Goal: Register for event/course

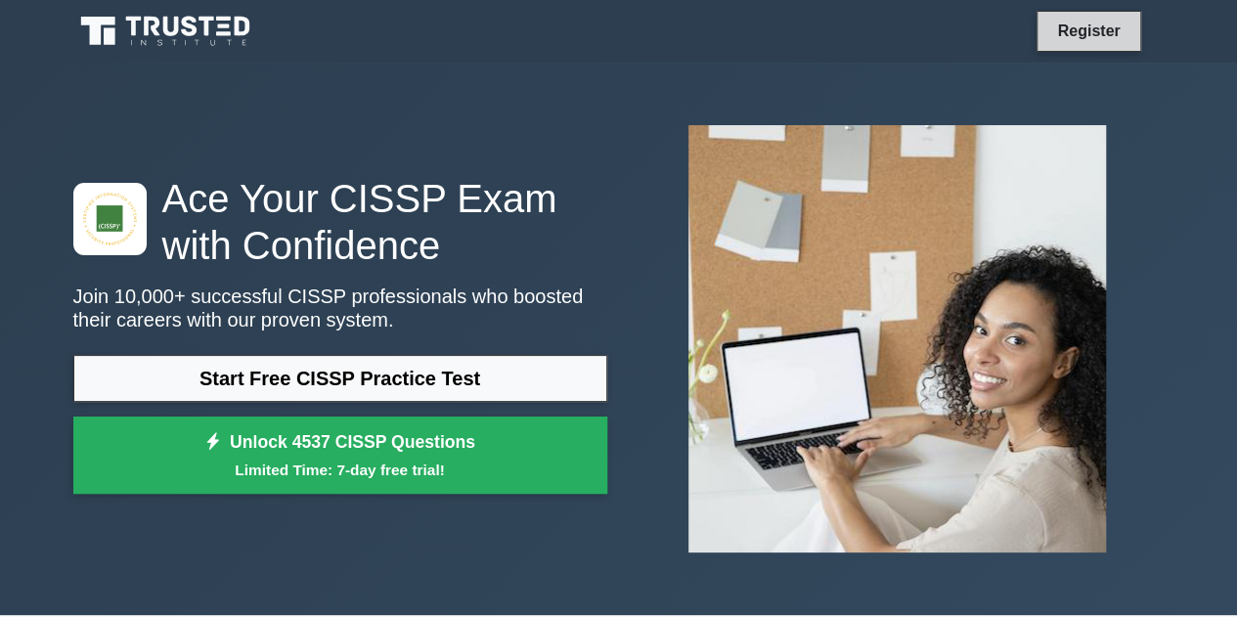
click at [1059, 26] on link "Register" at bounding box center [1088, 31] width 86 height 24
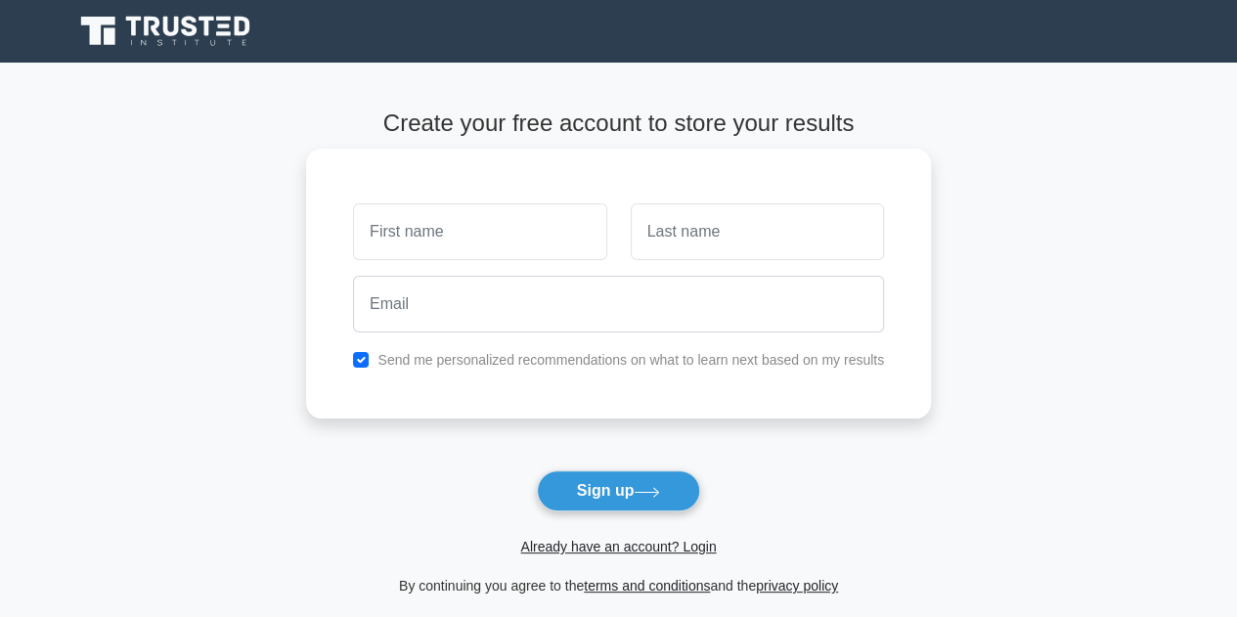
click at [439, 238] on input "text" at bounding box center [479, 231] width 253 height 57
type input "Balaji"
drag, startPoint x: 669, startPoint y: 254, endPoint x: 683, endPoint y: 245, distance: 16.3
click at [672, 253] on input "text" at bounding box center [757, 231] width 253 height 57
type input "Kondeti"
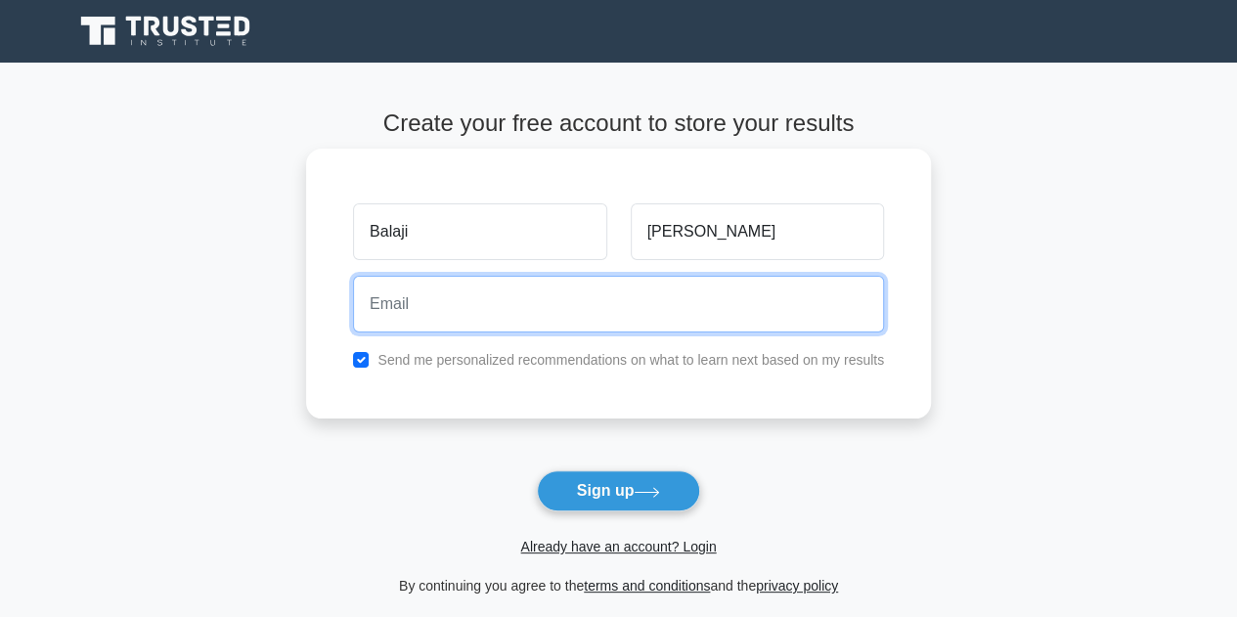
click at [541, 293] on input "email" at bounding box center [618, 304] width 531 height 57
type input "balajikondeti@outlook.com"
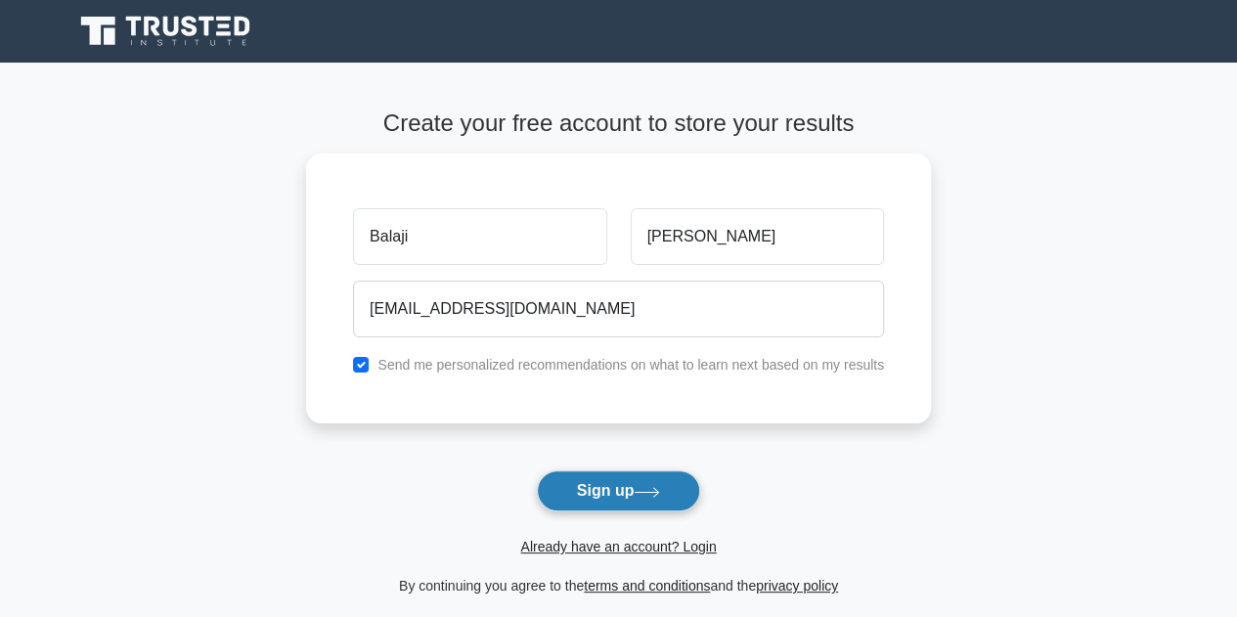
click at [647, 495] on icon at bounding box center [647, 492] width 26 height 11
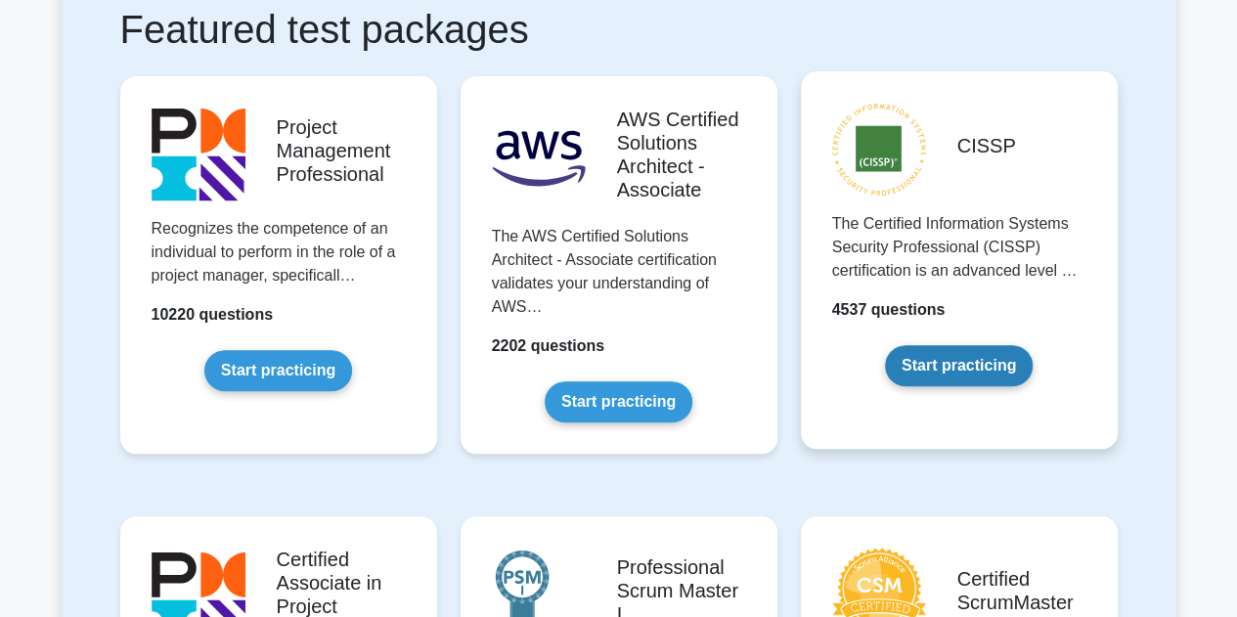
scroll to position [391, 0]
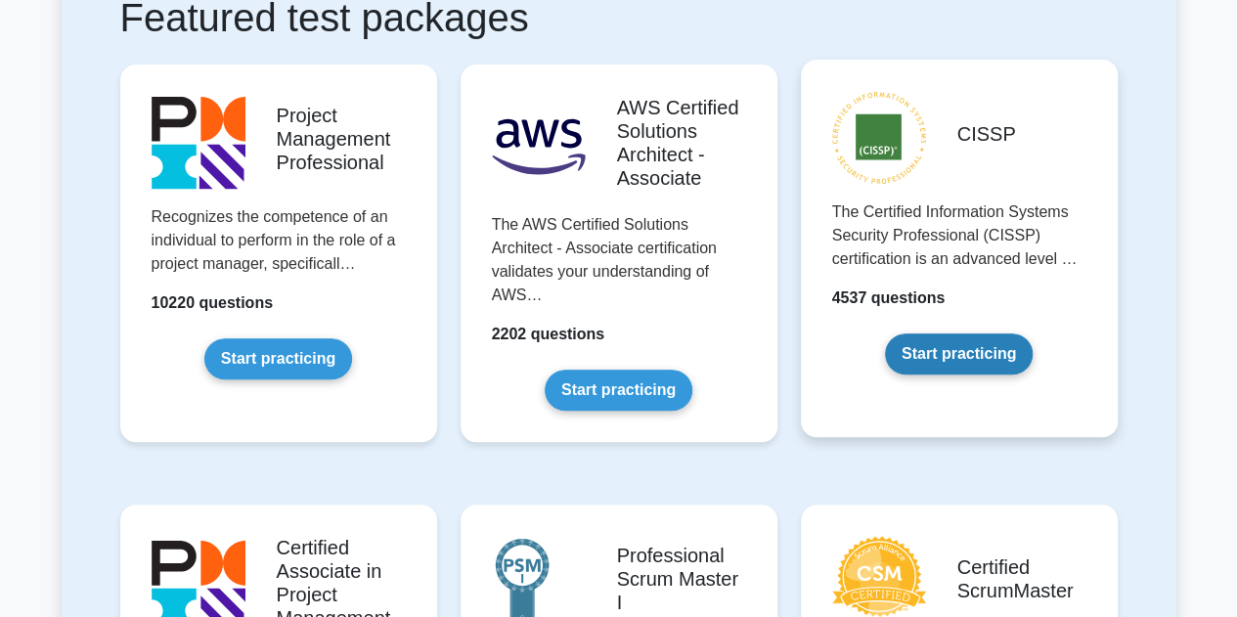
click at [966, 351] on link "Start practicing" at bounding box center [959, 354] width 148 height 41
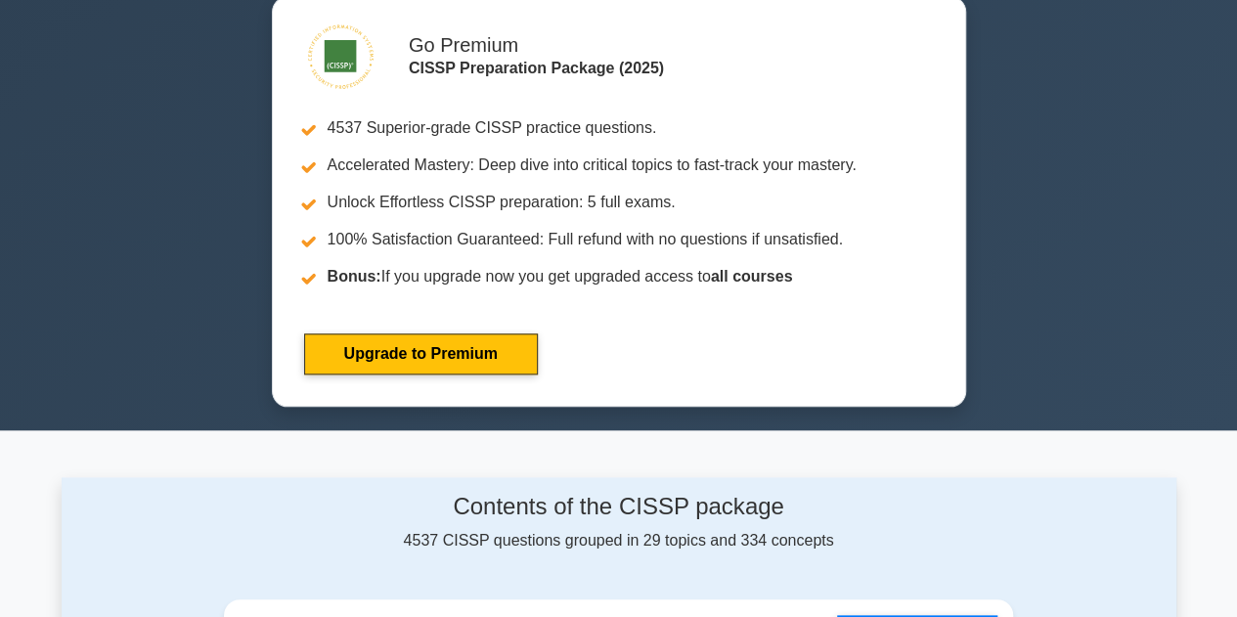
scroll to position [782, 0]
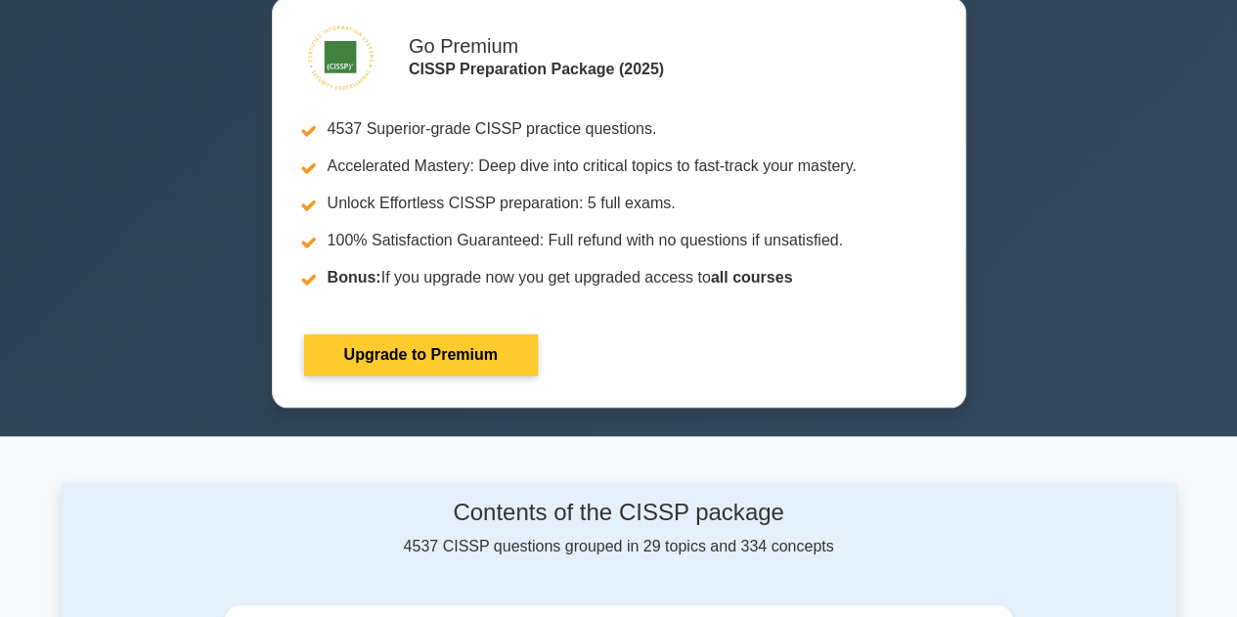
click at [491, 345] on link "Upgrade to Premium" at bounding box center [421, 354] width 234 height 41
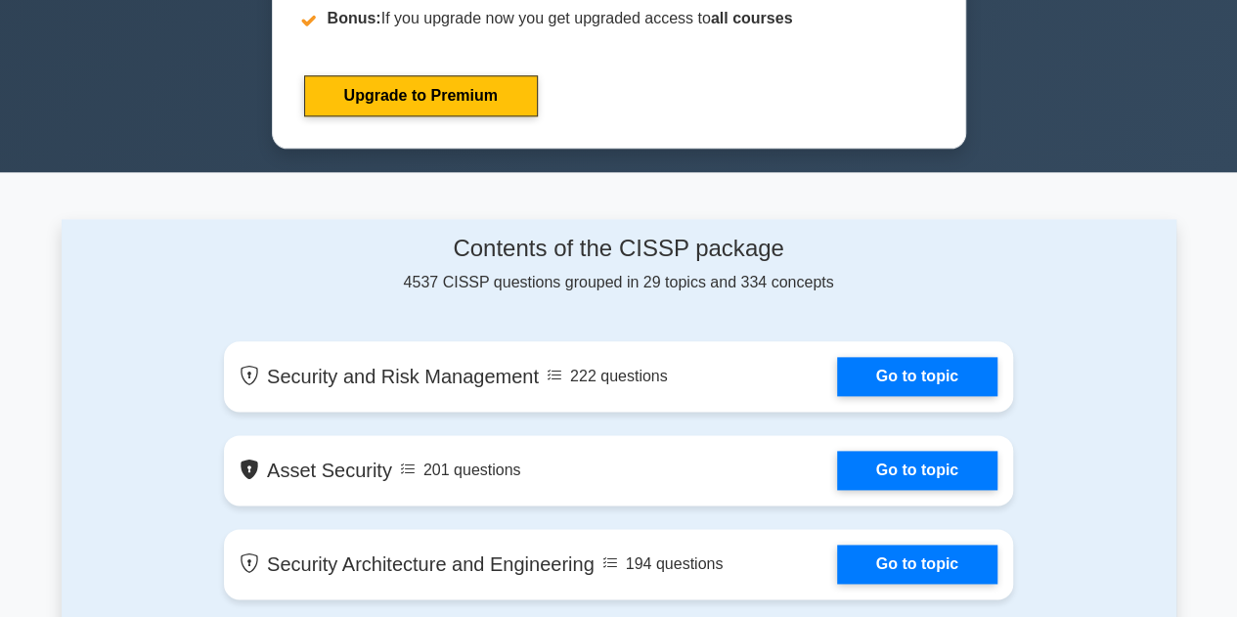
scroll to position [1076, 0]
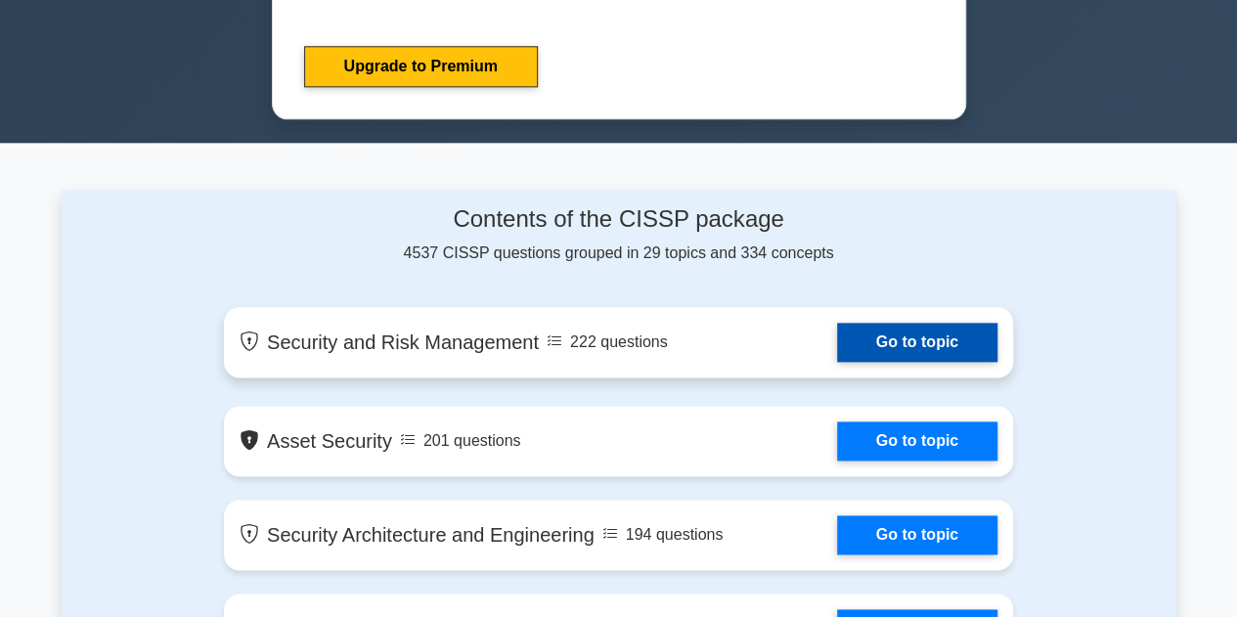
click at [974, 337] on link "Go to topic" at bounding box center [917, 342] width 160 height 39
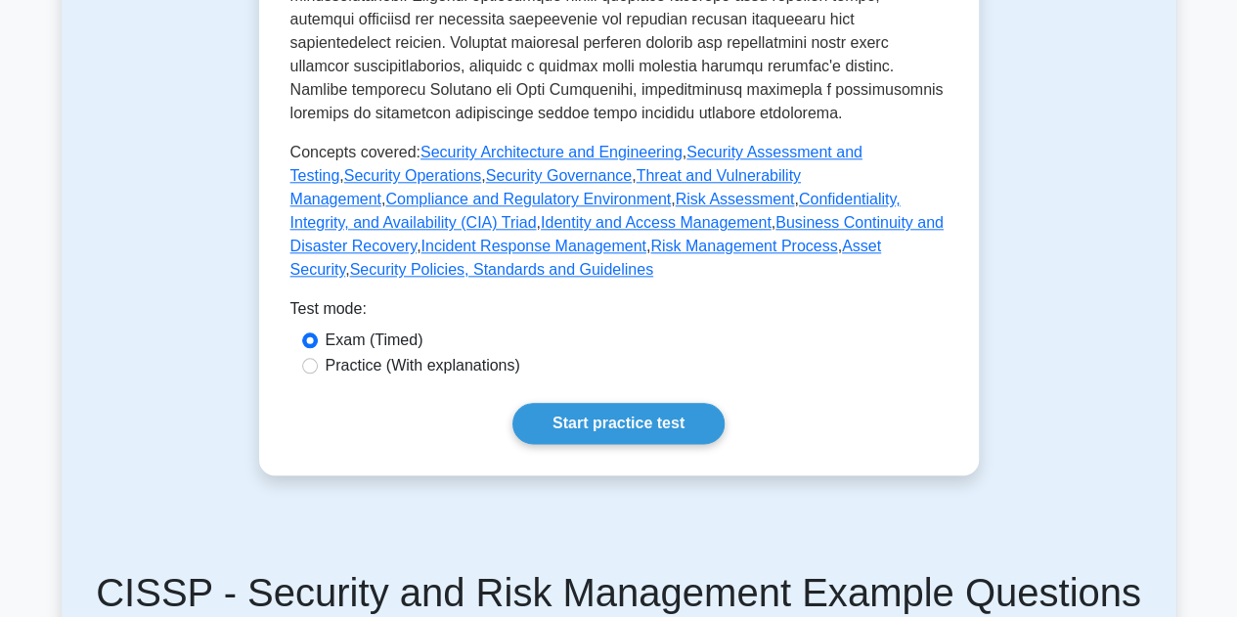
scroll to position [1076, 0]
